Goal: Task Accomplishment & Management: Complete application form

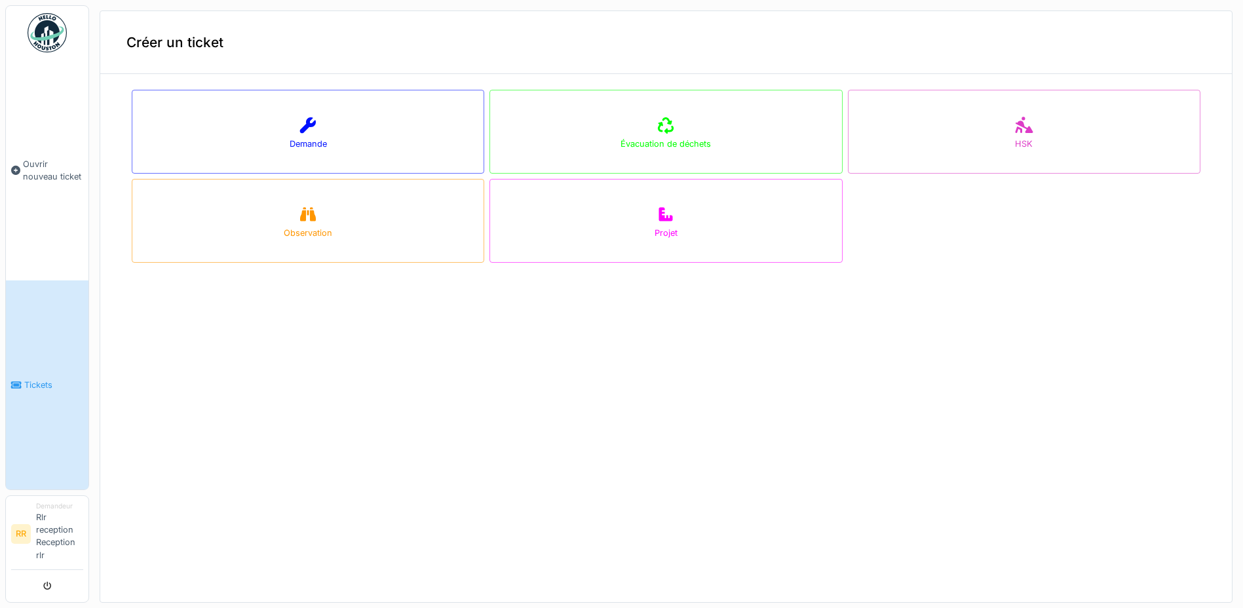
click at [241, 117] on div "Demande" at bounding box center [308, 132] width 353 height 84
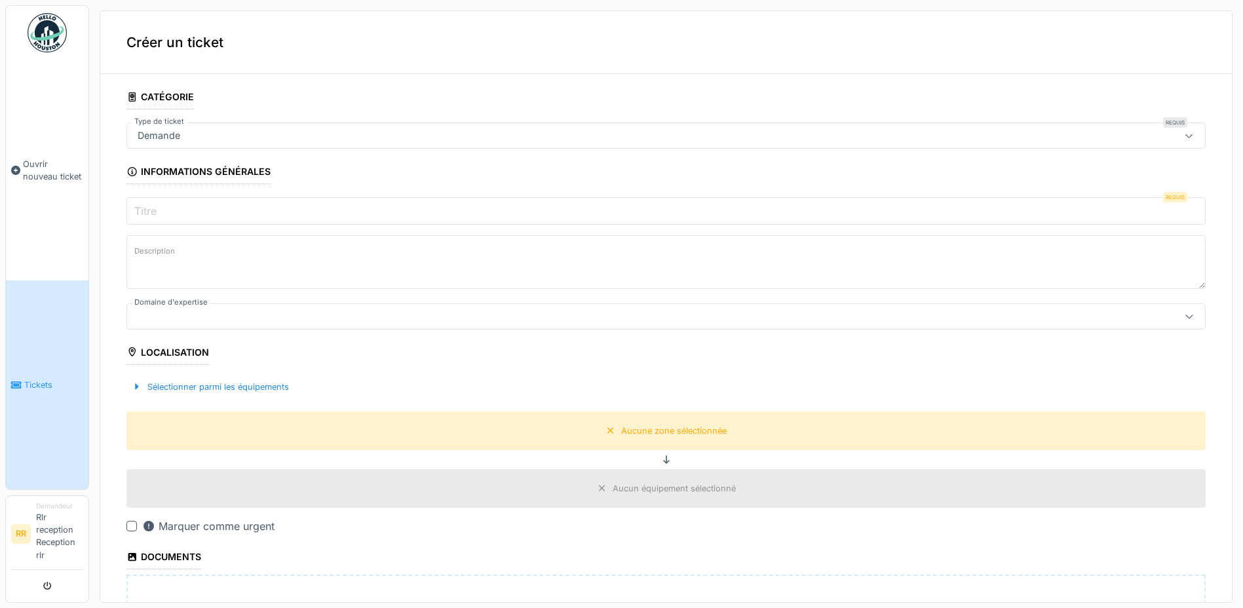
click at [181, 200] on input "Titre" at bounding box center [667, 211] width 1080 height 28
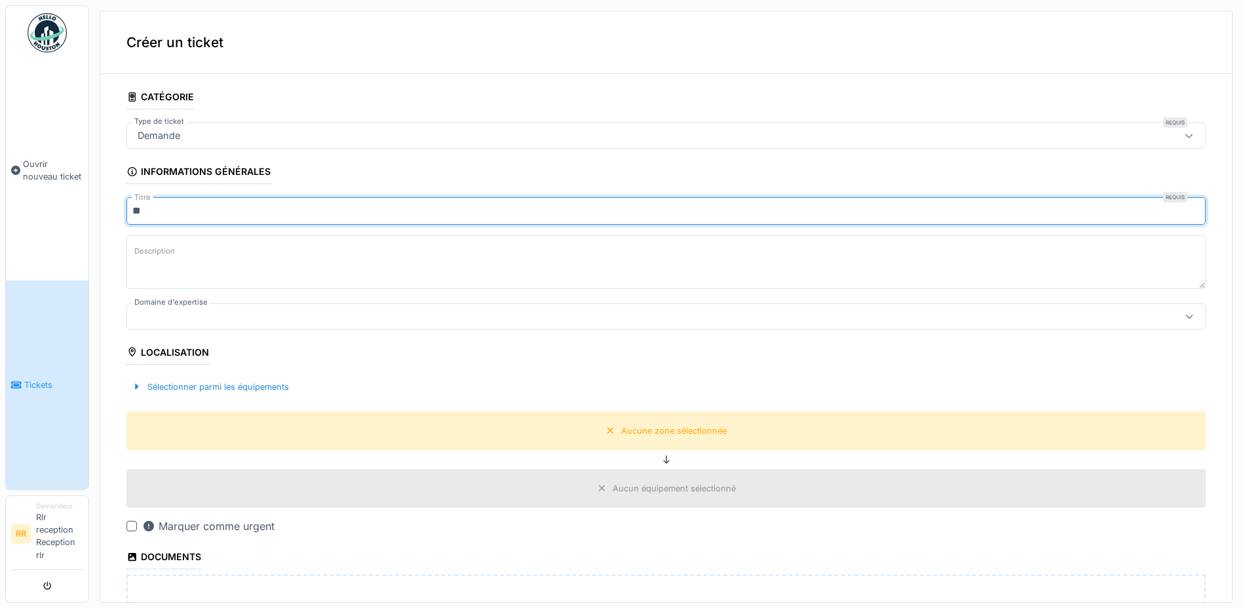
type input "*"
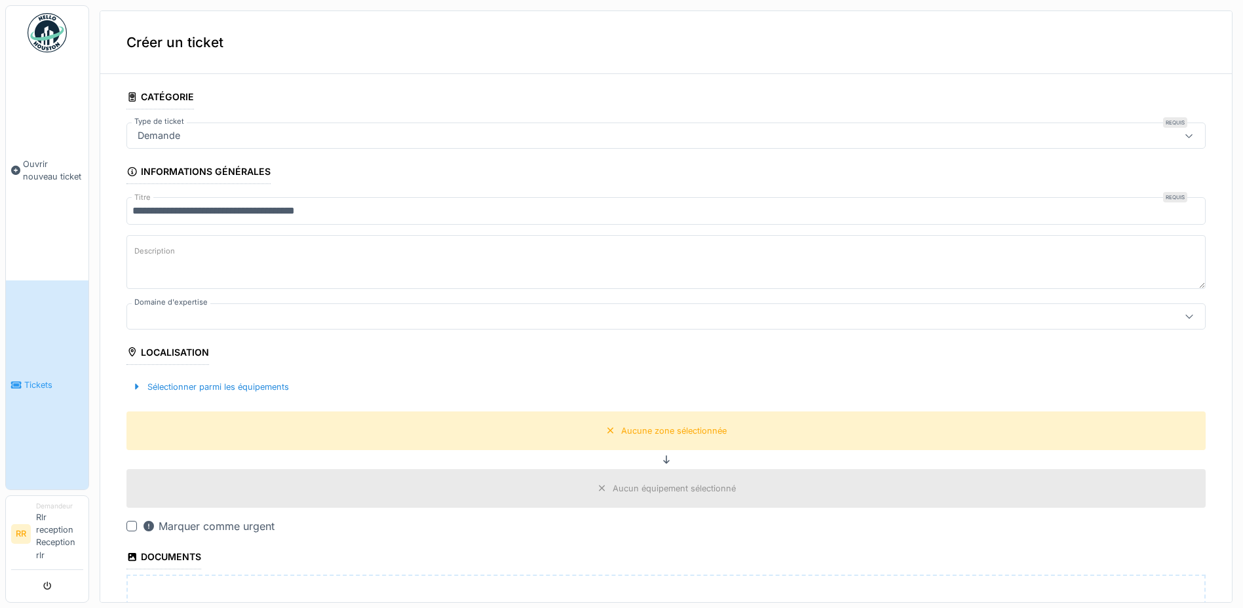
click at [282, 261] on textarea "Description" at bounding box center [667, 262] width 1080 height 54
click at [212, 206] on input "**********" at bounding box center [667, 211] width 1080 height 28
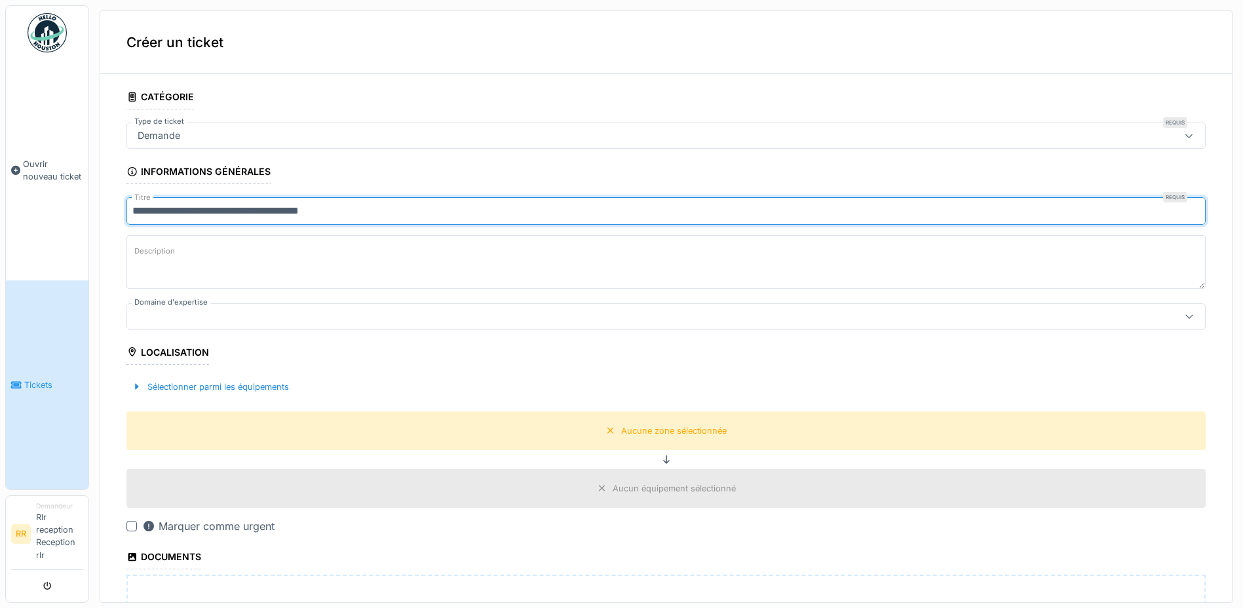
type input "**********"
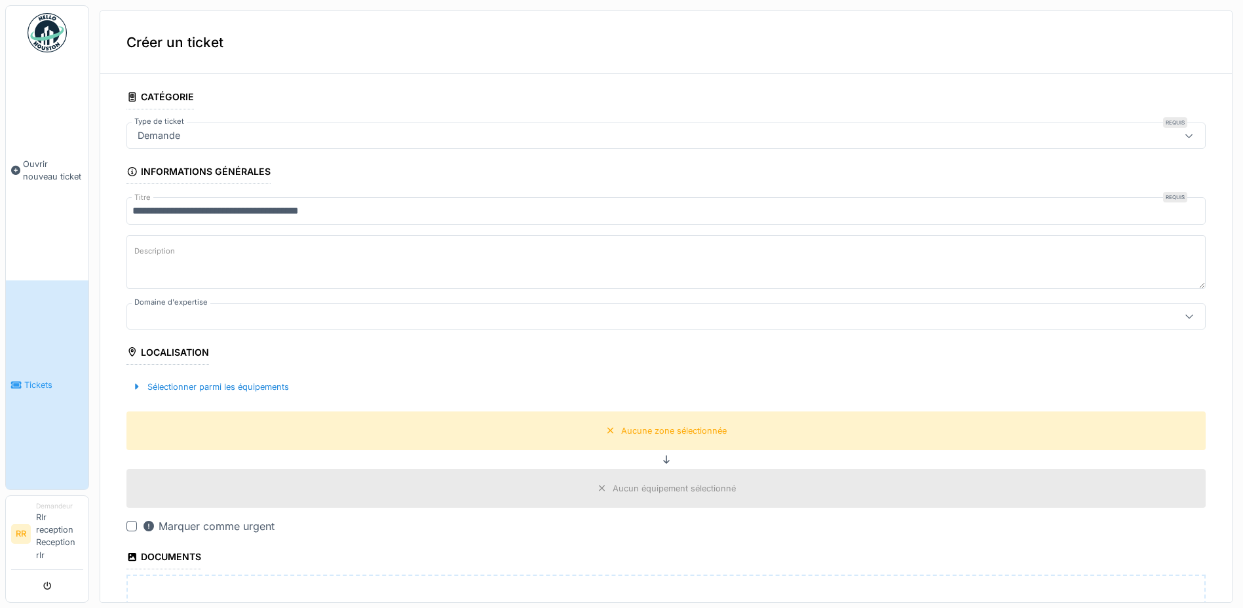
click at [205, 264] on textarea "Description" at bounding box center [667, 262] width 1080 height 54
click at [601, 432] on div "Aucune zone sélectionnée" at bounding box center [666, 431] width 130 height 16
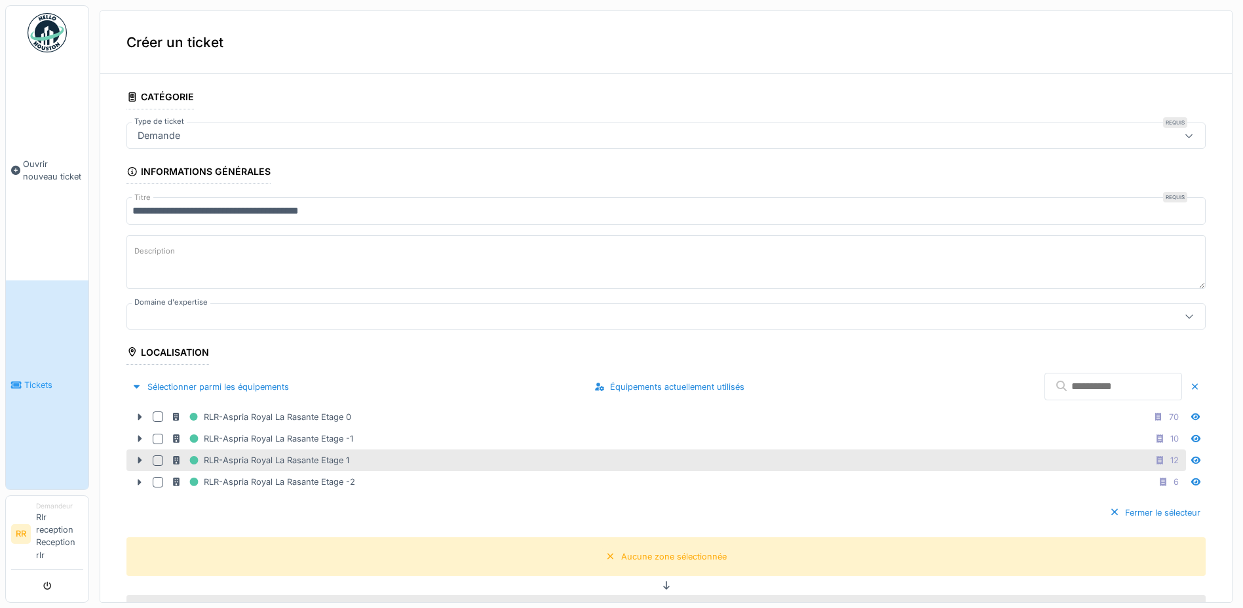
click at [155, 458] on div at bounding box center [158, 461] width 10 height 10
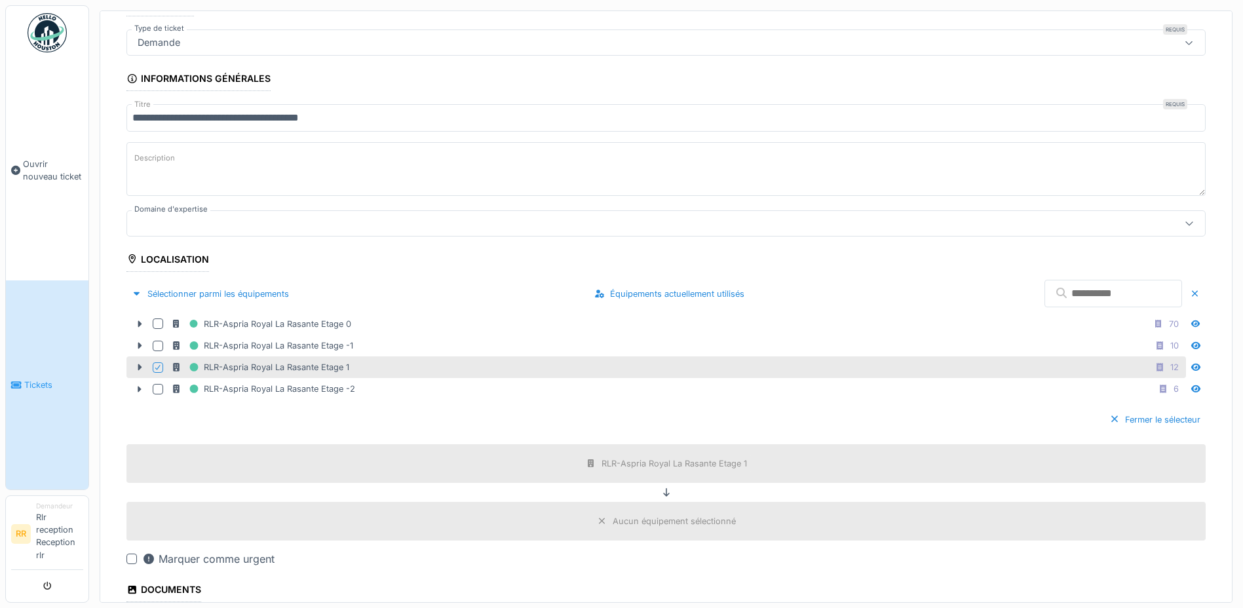
scroll to position [175, 0]
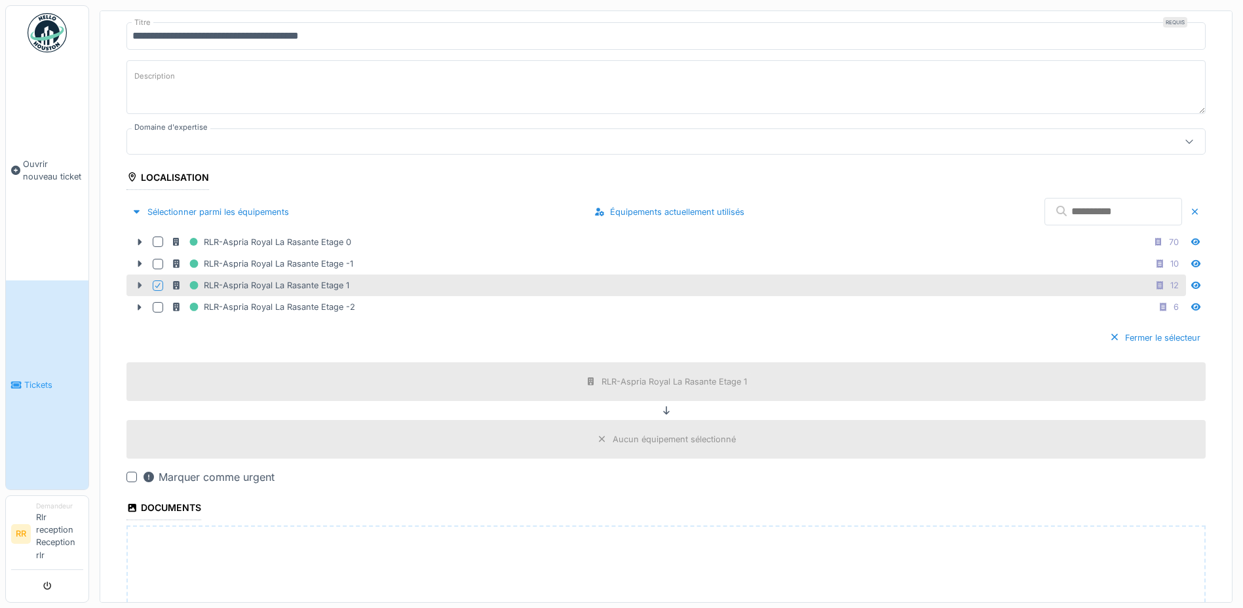
click at [131, 286] on div at bounding box center [139, 286] width 21 height 14
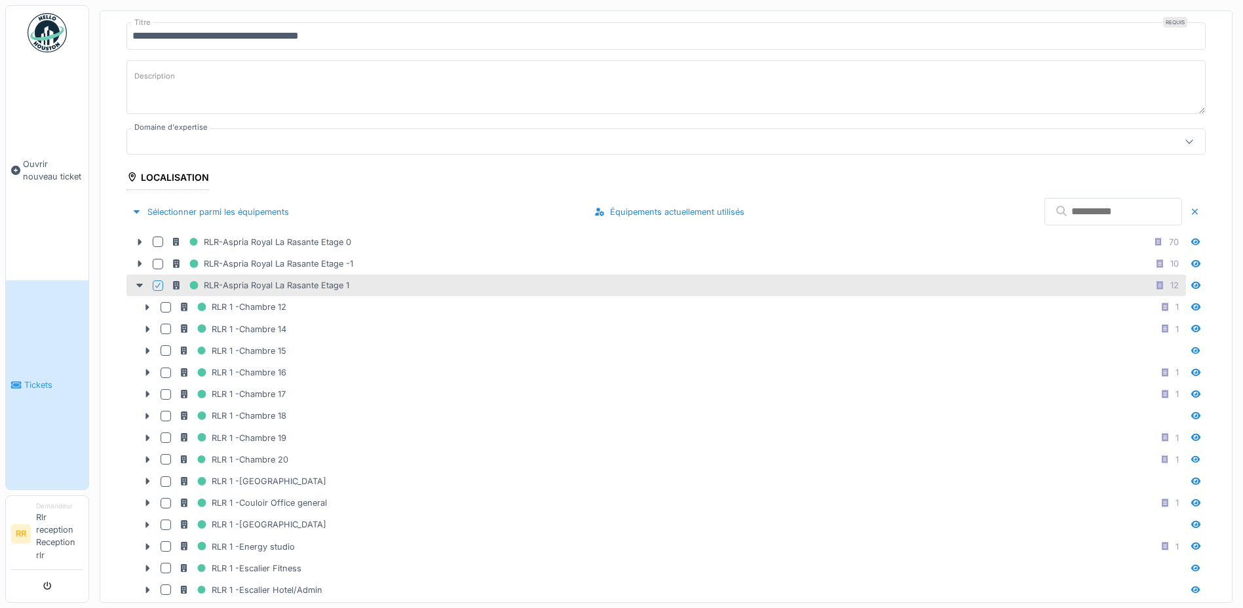
click at [158, 284] on icon at bounding box center [158, 286] width 8 height 7
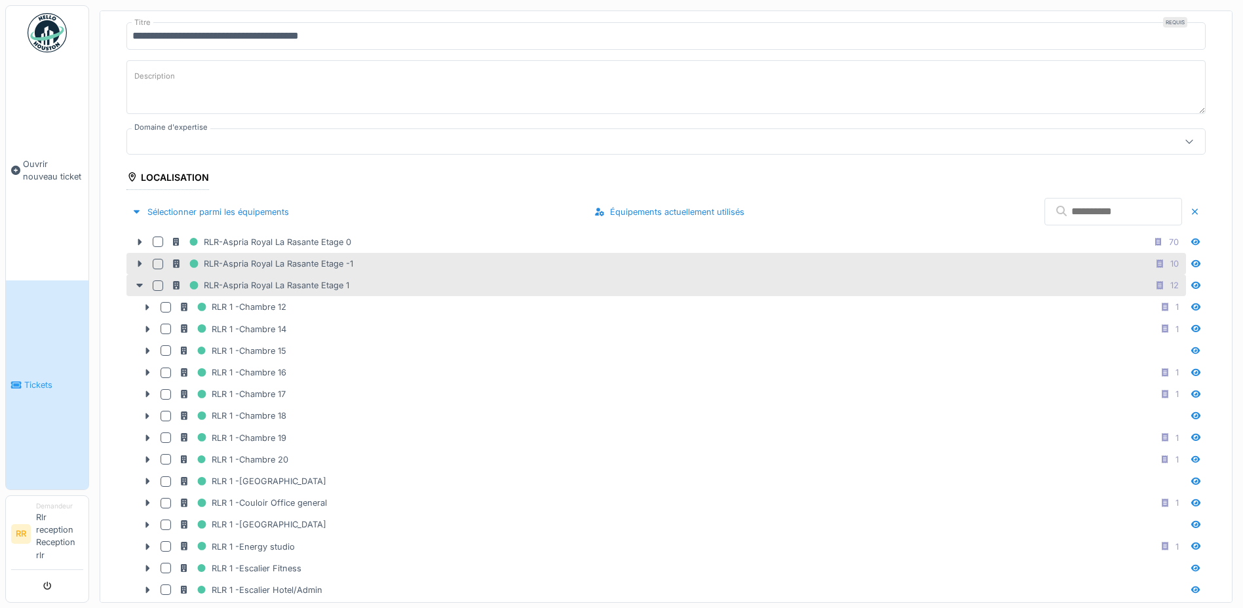
click at [164, 264] on div at bounding box center [161, 264] width 16 height 10
click at [155, 282] on div at bounding box center [158, 286] width 10 height 10
click at [156, 264] on div at bounding box center [158, 264] width 10 height 10
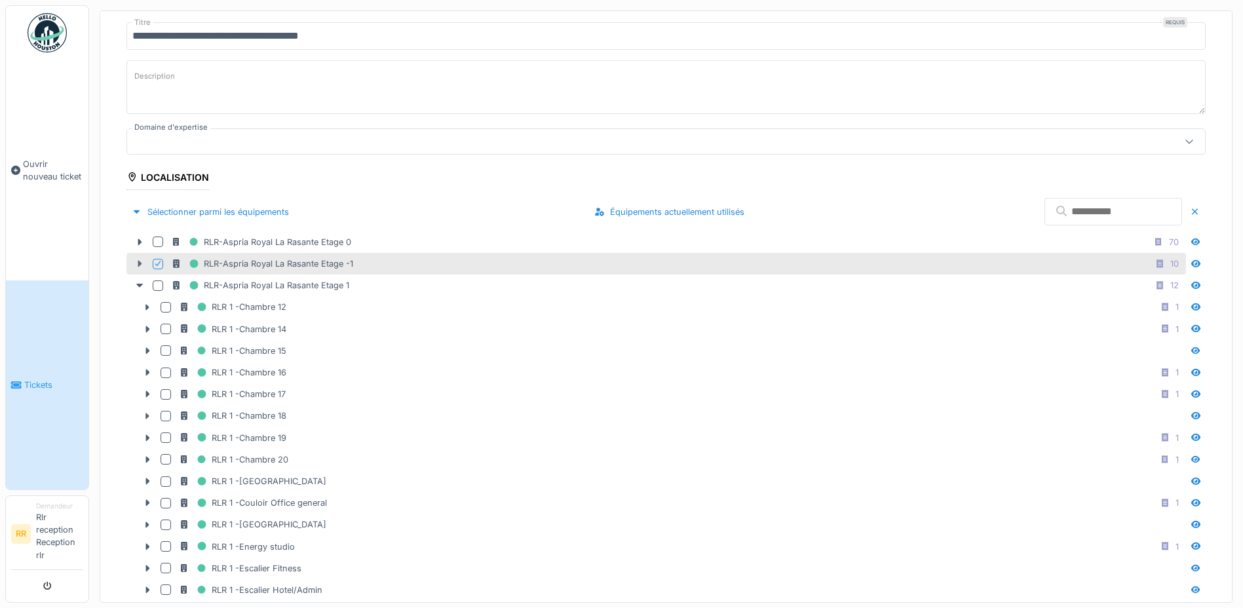
click at [139, 262] on icon at bounding box center [140, 264] width 4 height 7
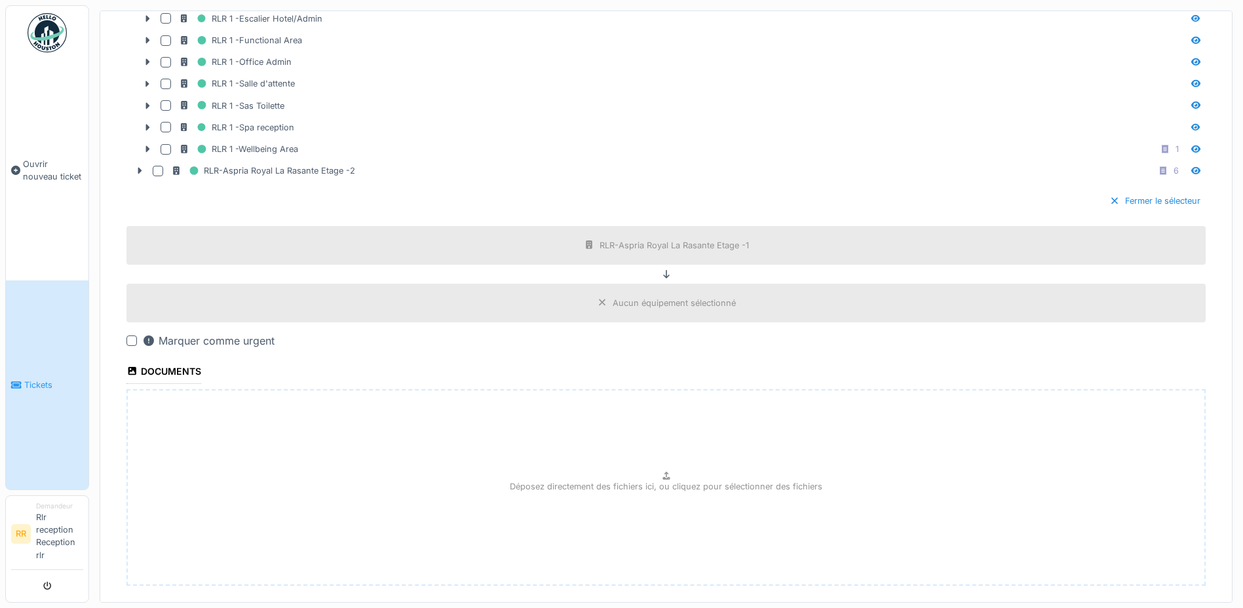
scroll to position [1274, 0]
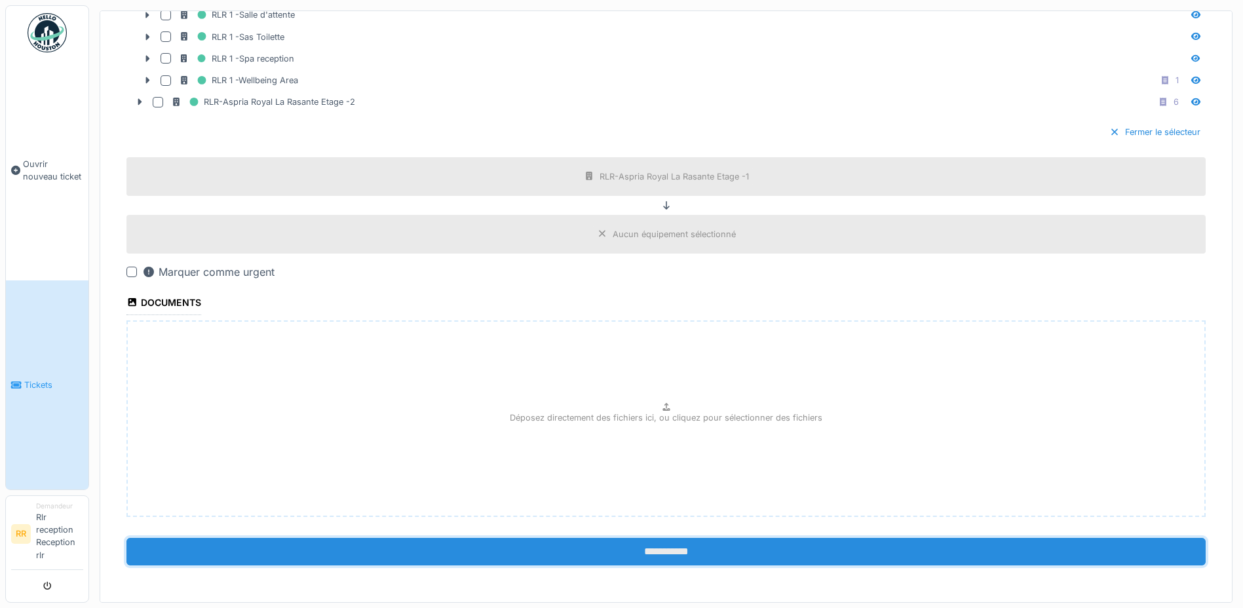
click at [629, 544] on input "**********" at bounding box center [667, 552] width 1080 height 28
